Goal: Obtain resource: Download file/media

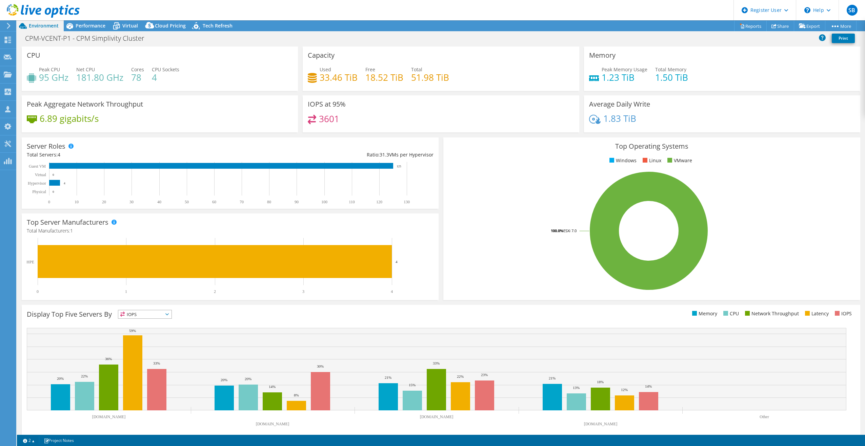
select select "USD"
click at [804, 23] on link "Export" at bounding box center [810, 26] width 32 height 11
click at [792, 39] on link "vSAN ReadyNode Sizer" at bounding box center [794, 38] width 64 height 14
click at [784, 54] on link "PSS Solution Request" at bounding box center [794, 52] width 64 height 14
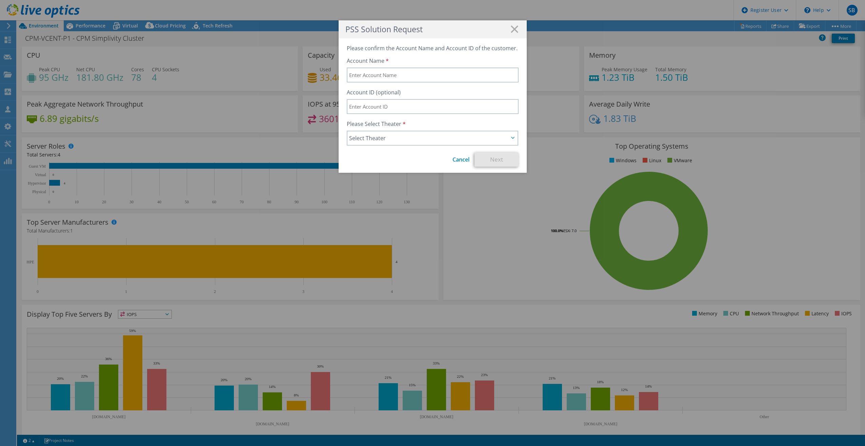
click at [511, 33] on h1 "PSS Solution Request" at bounding box center [432, 29] width 175 height 8
click at [510, 33] on div "PSS Solution Request" at bounding box center [433, 29] width 188 height 18
click at [512, 31] on icon at bounding box center [514, 28] width 7 height 7
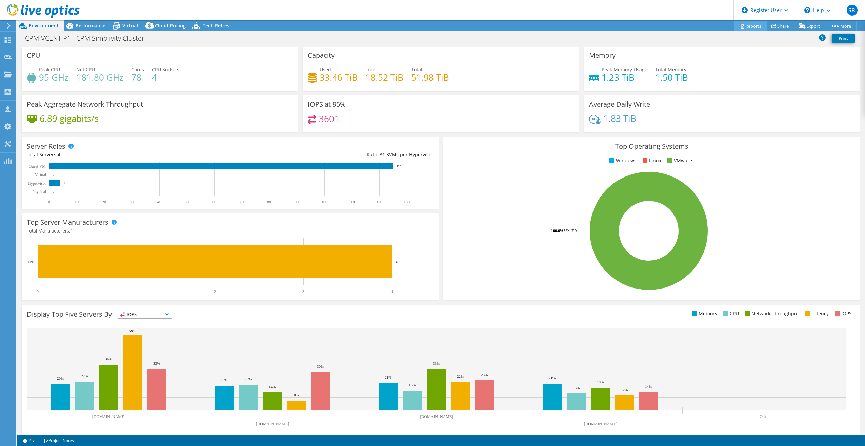
click at [750, 27] on link "Reports" at bounding box center [750, 26] width 33 height 11
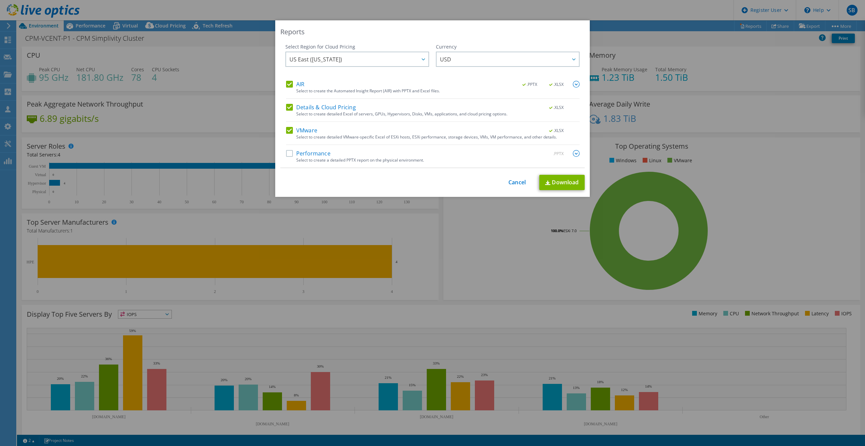
click at [291, 154] on label "Performance" at bounding box center [308, 153] width 44 height 7
click at [0, 0] on input "Performance" at bounding box center [0, 0] width 0 height 0
click at [563, 178] on link "Download" at bounding box center [561, 182] width 45 height 15
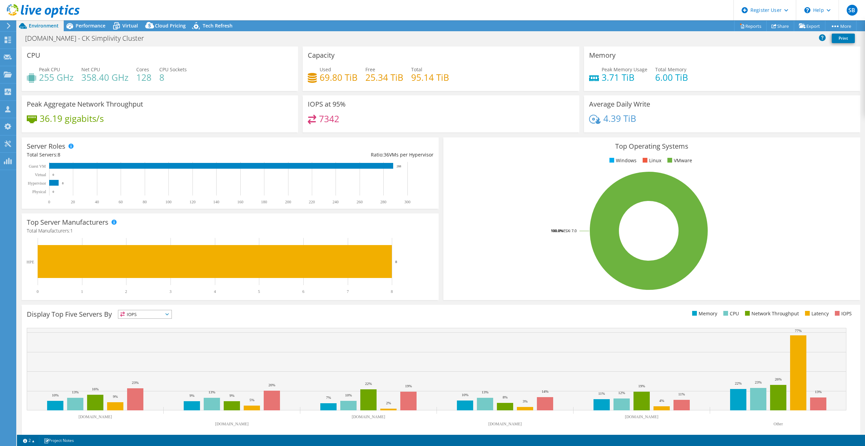
select select "USD"
